Goal: Task Accomplishment & Management: Manage account settings

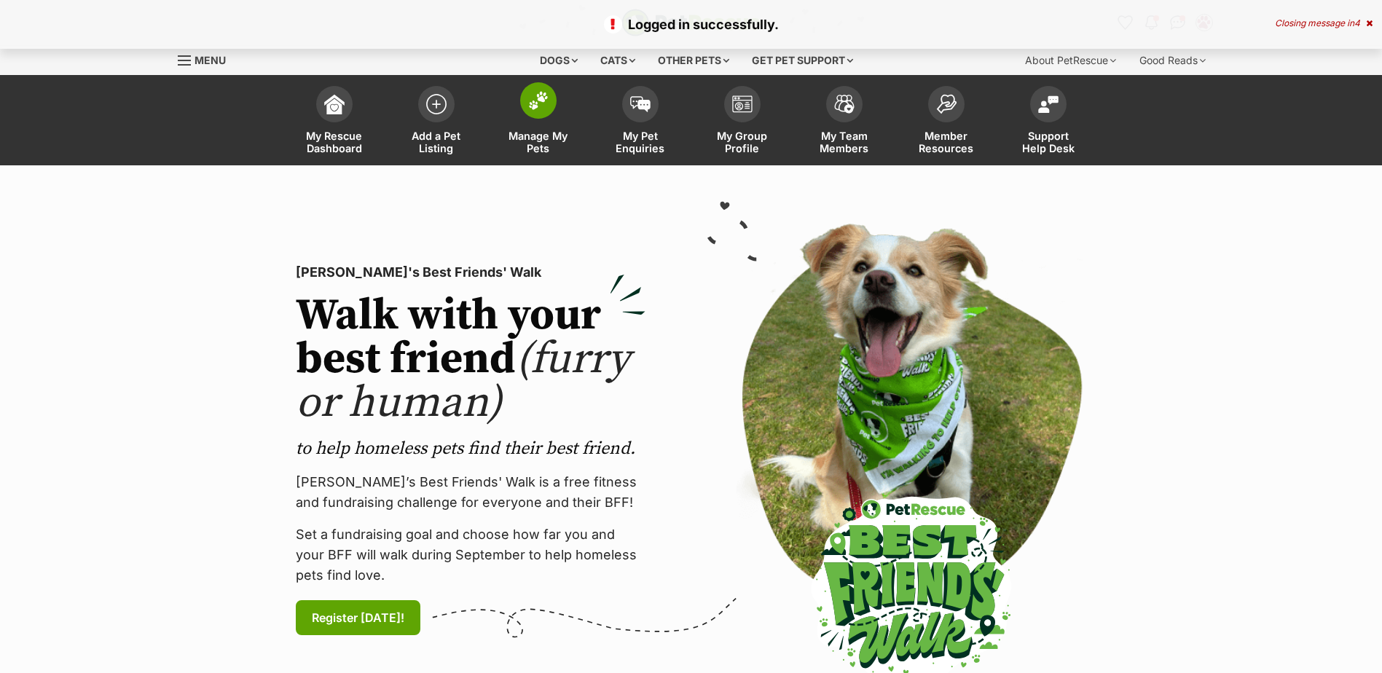
click at [549, 106] on span at bounding box center [538, 100] width 36 height 36
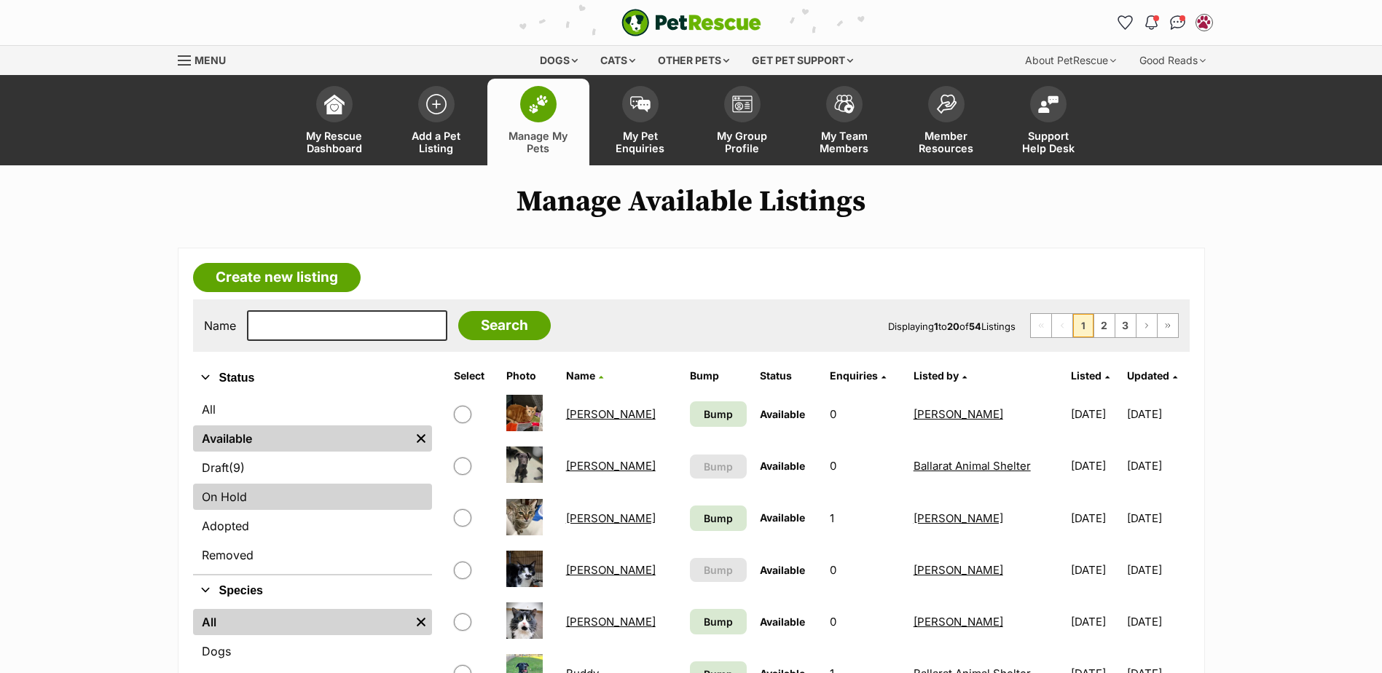
click at [240, 493] on link "On Hold" at bounding box center [312, 497] width 239 height 26
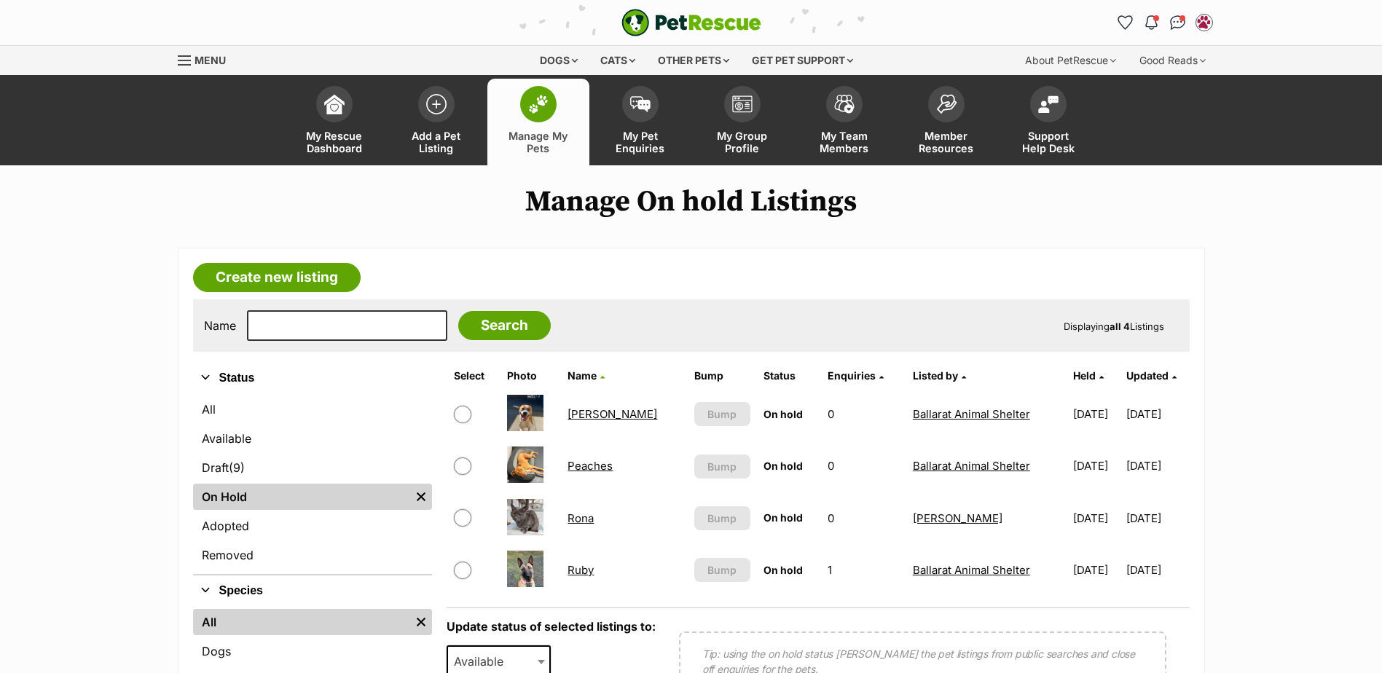
click at [589, 468] on link "Peaches" at bounding box center [590, 466] width 45 height 14
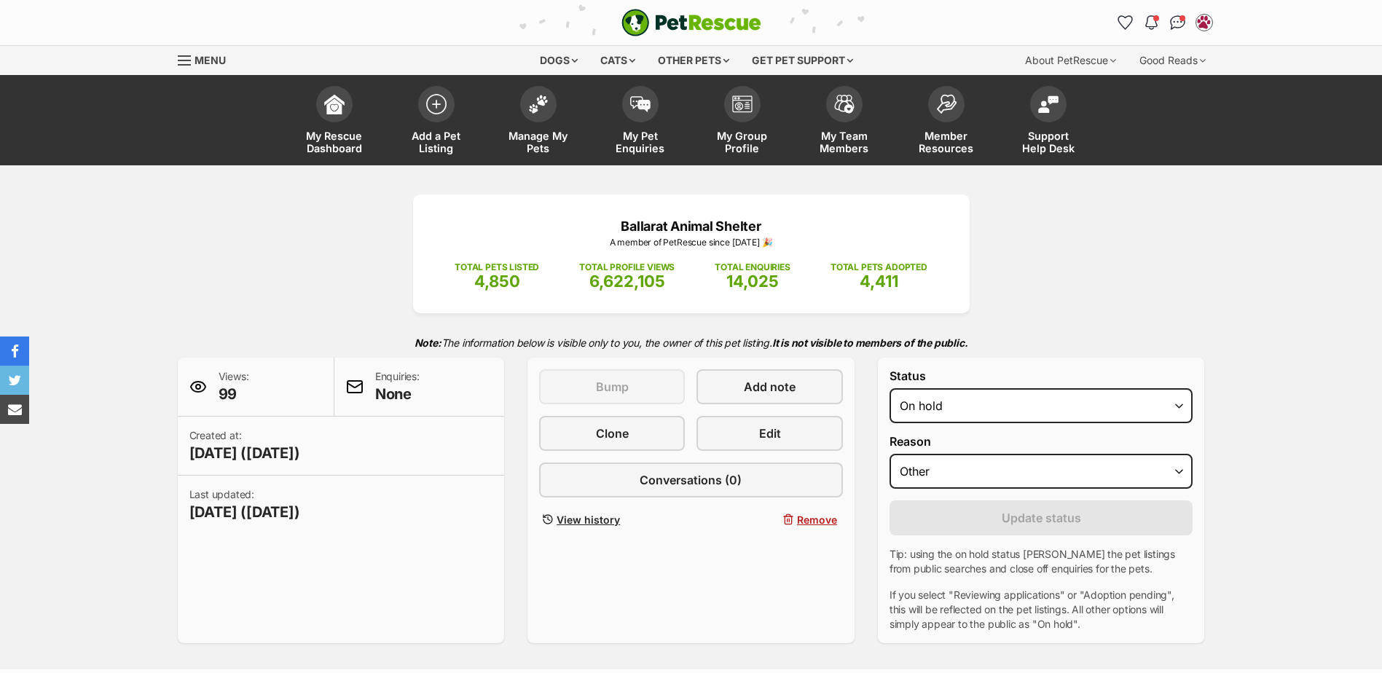
select select "other"
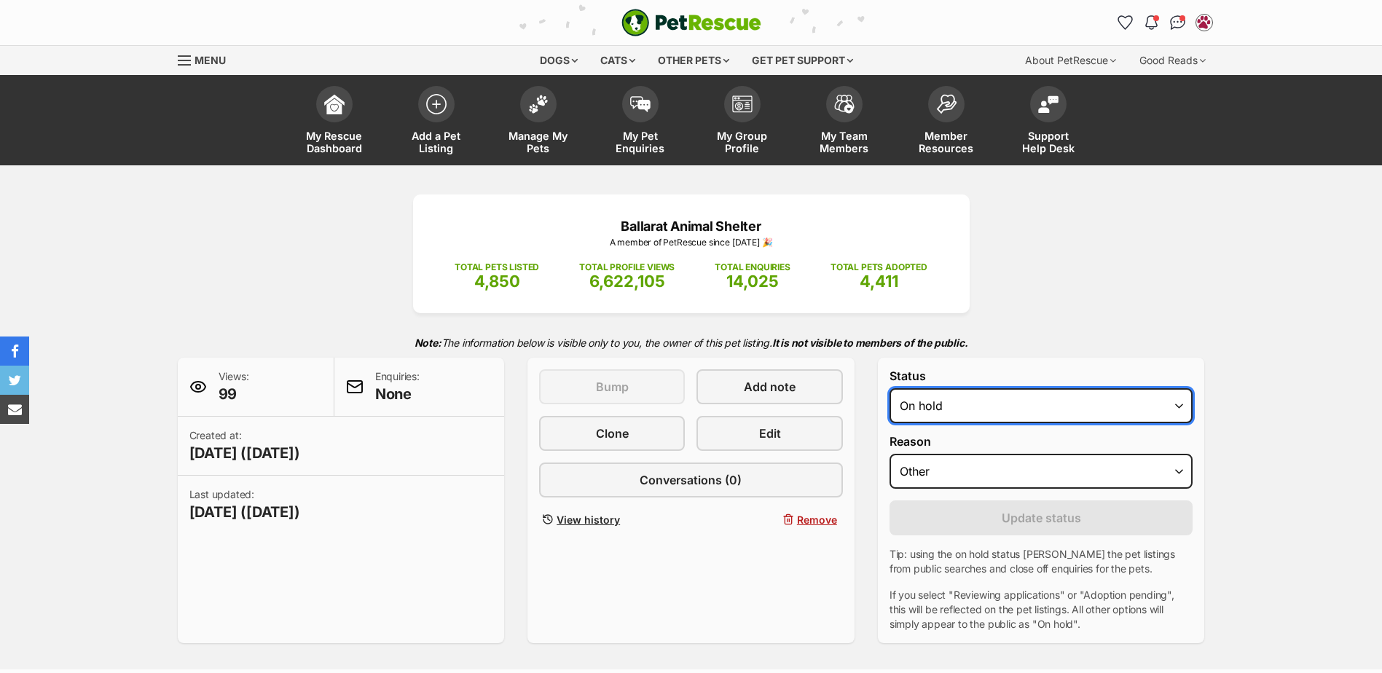
click at [986, 412] on select "Draft Available On hold Adopted" at bounding box center [1042, 405] width 304 height 35
select select "active"
click at [890, 388] on select "Draft Available On hold Adopted" at bounding box center [1042, 405] width 304 height 35
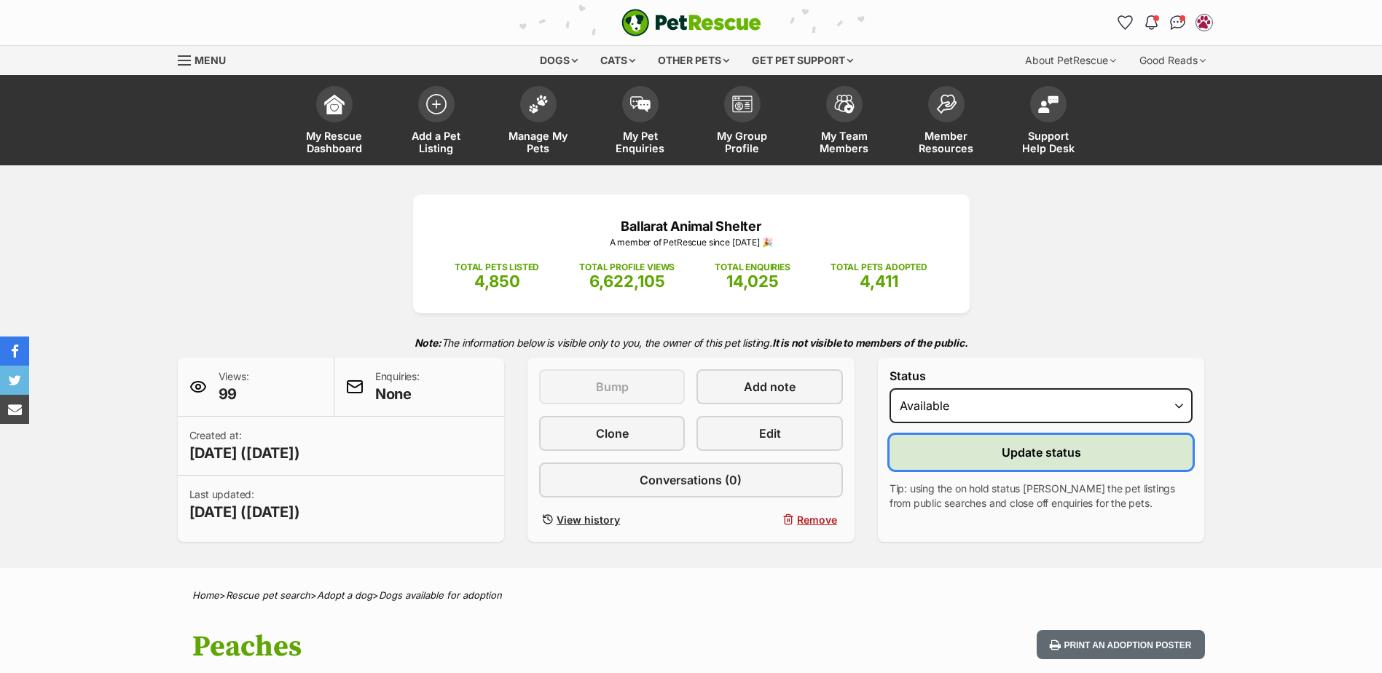
click at [1020, 451] on span "Update status" at bounding box center [1041, 452] width 79 height 17
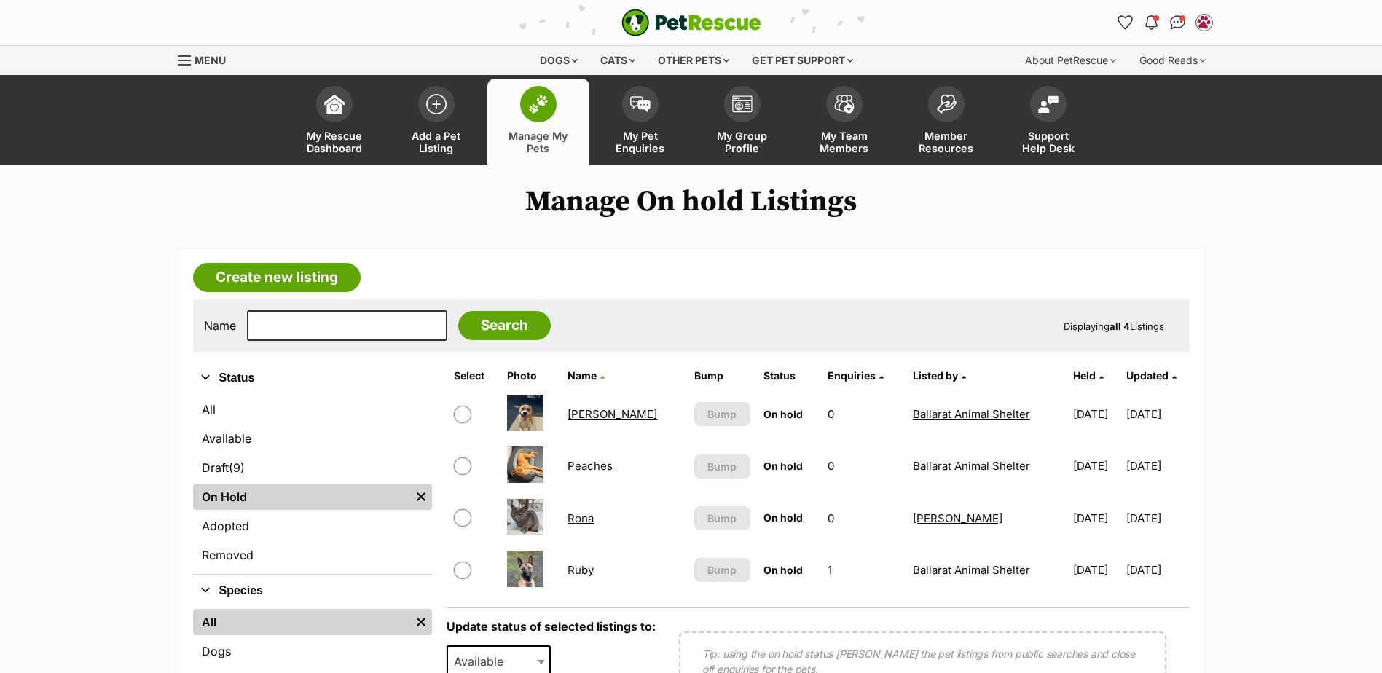
click at [592, 414] on link "[PERSON_NAME]" at bounding box center [613, 414] width 90 height 14
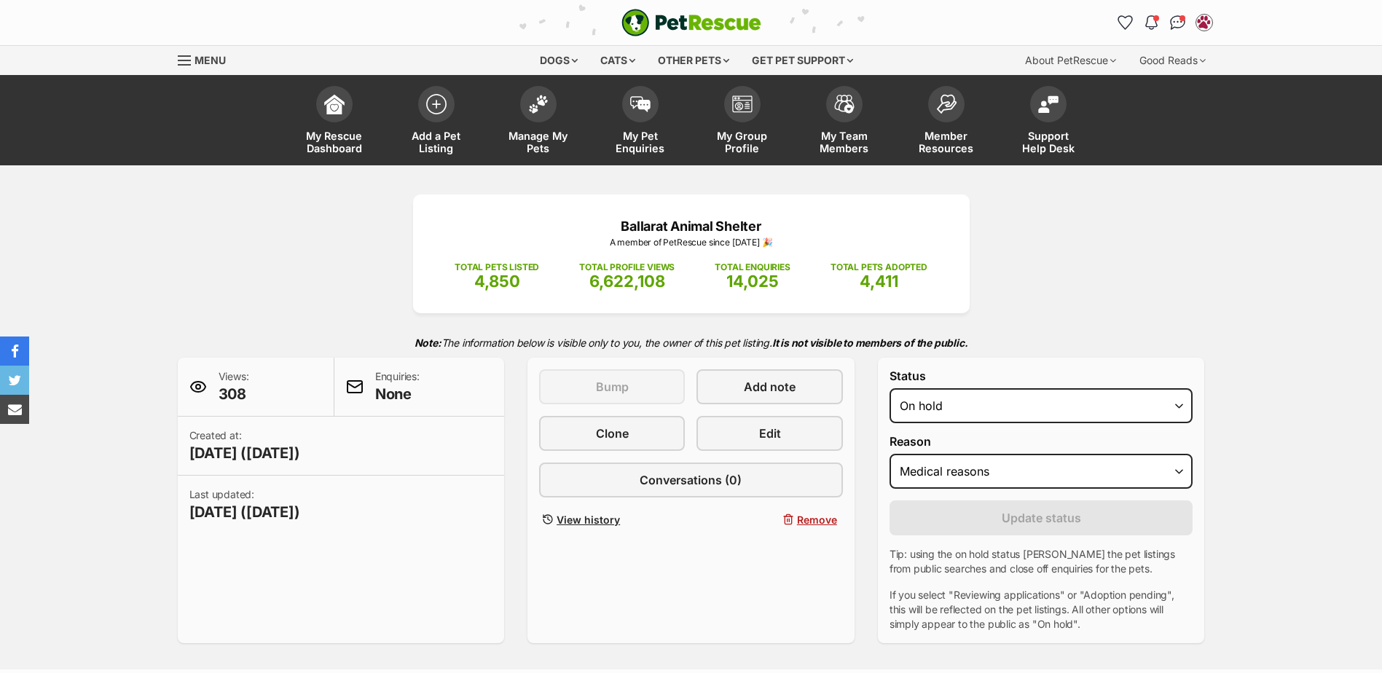
select select "medical"
